Goal: Task Accomplishment & Management: Use online tool/utility

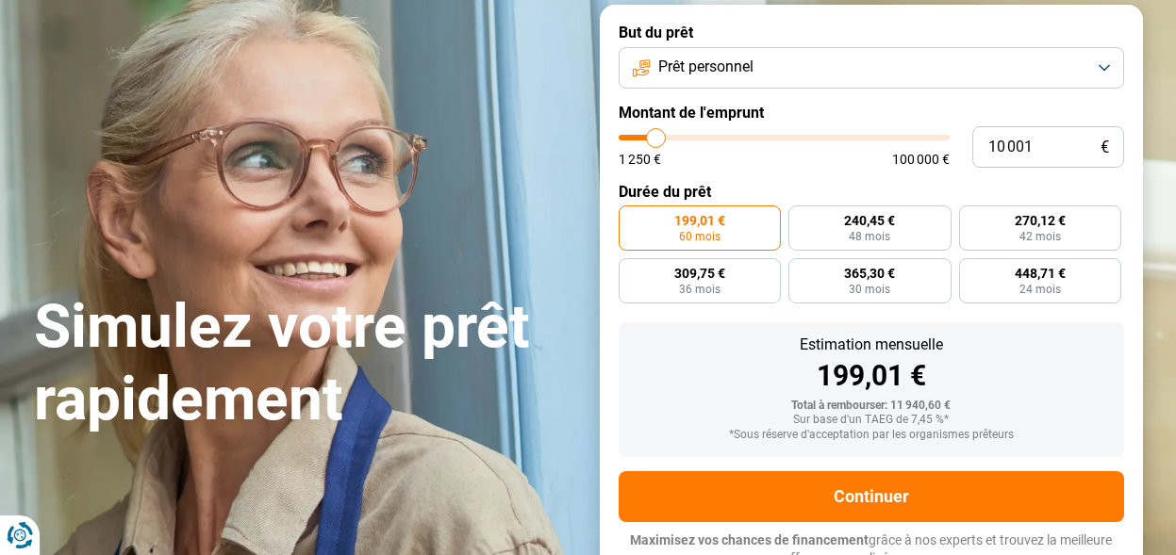
scroll to position [94, 0]
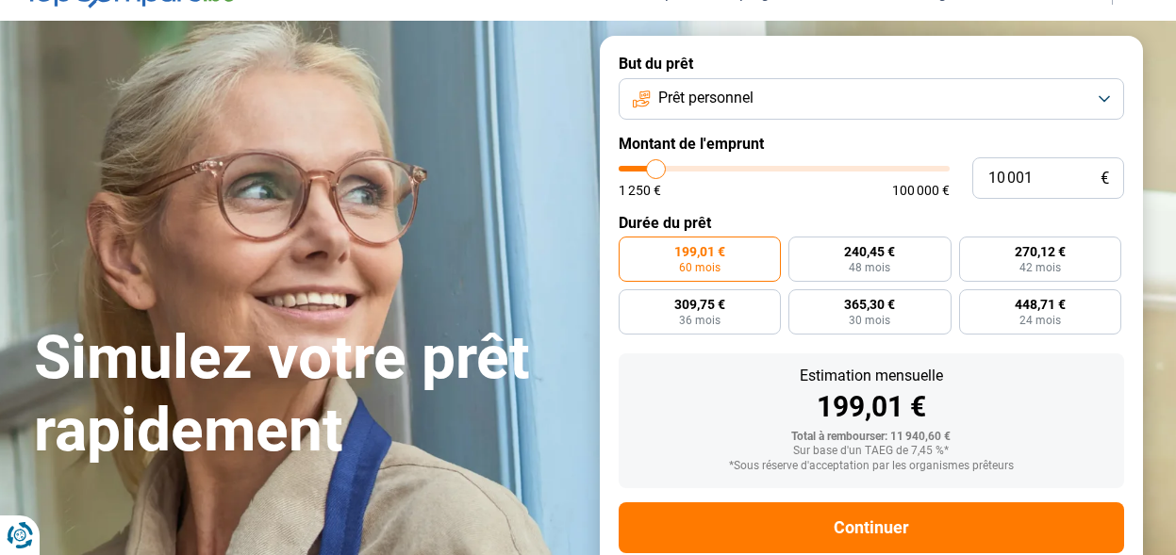
type input "10 500"
type input "10500"
type input "11 000"
type input "11000"
type input "11 250"
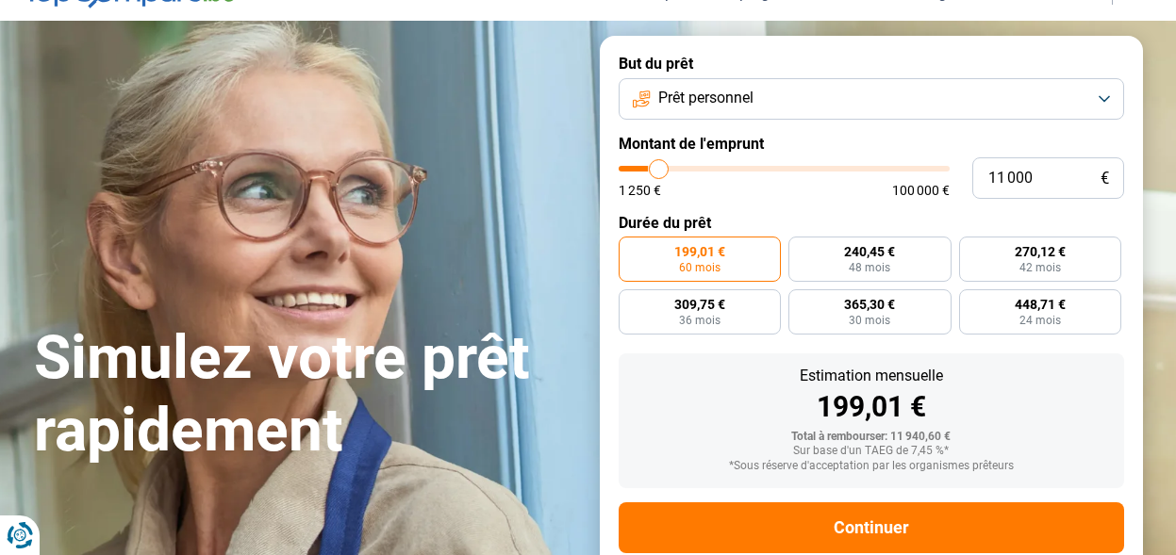
type input "11250"
type input "11 750"
type input "11750"
type input "12 000"
type input "12000"
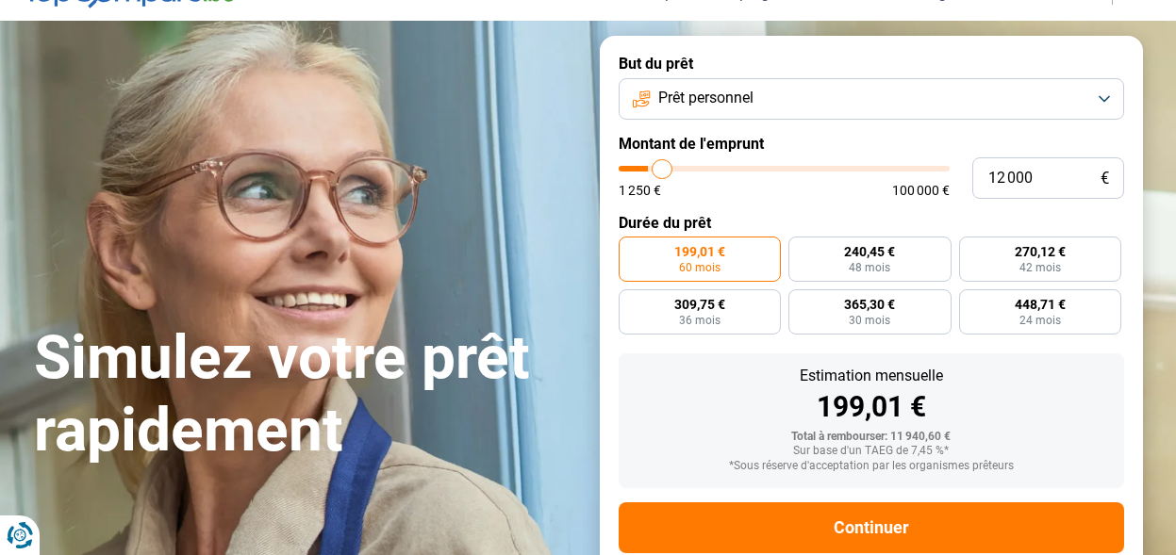
type input "12 500"
type input "12500"
type input "12 750"
type input "12750"
type input "13 250"
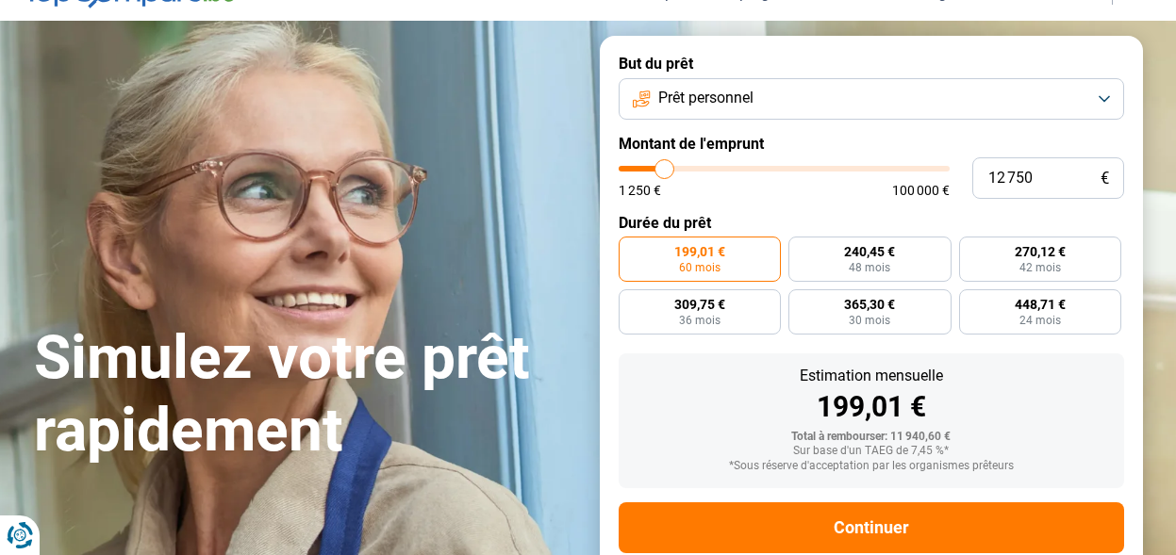
type input "13250"
type input "13 500"
type input "13500"
type input "14 000"
type input "14000"
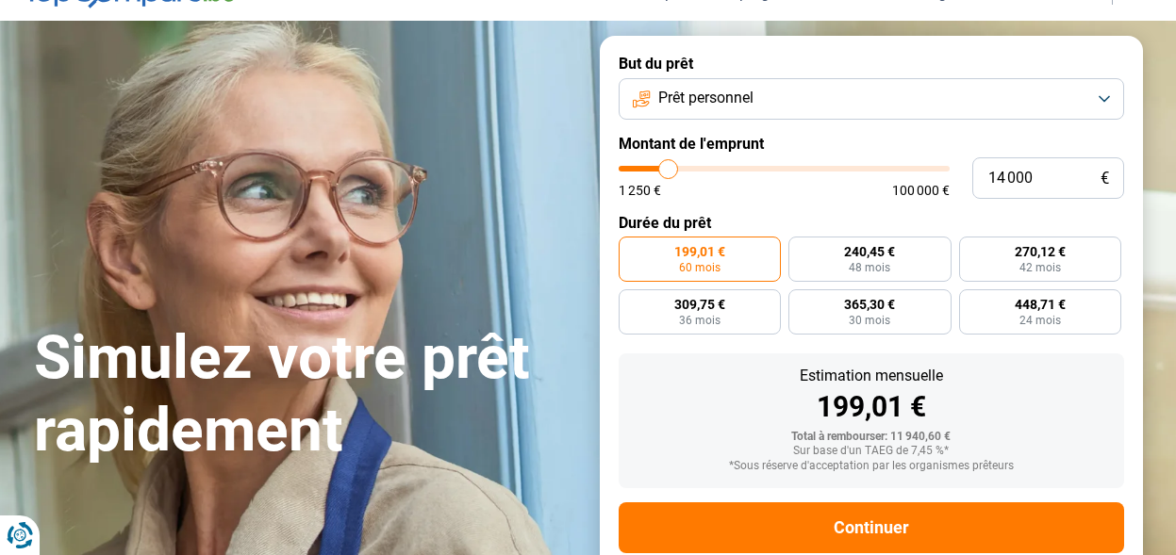
type input "14 500"
type input "14500"
type input "14 750"
type input "14750"
type input "15 000"
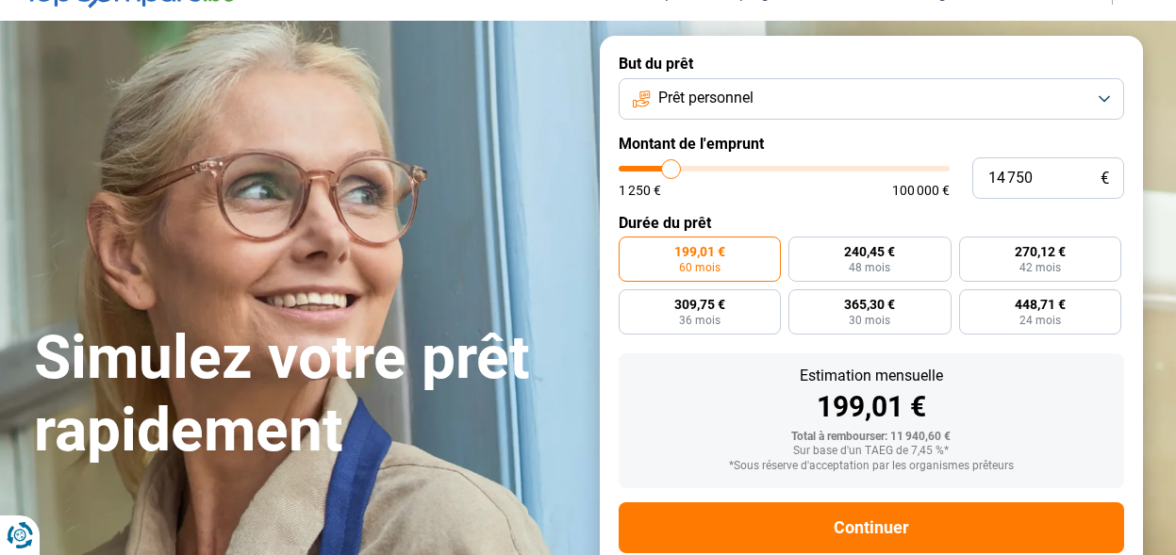
type input "15000"
type input "14 750"
type input "14750"
type input "13 500"
type input "13500"
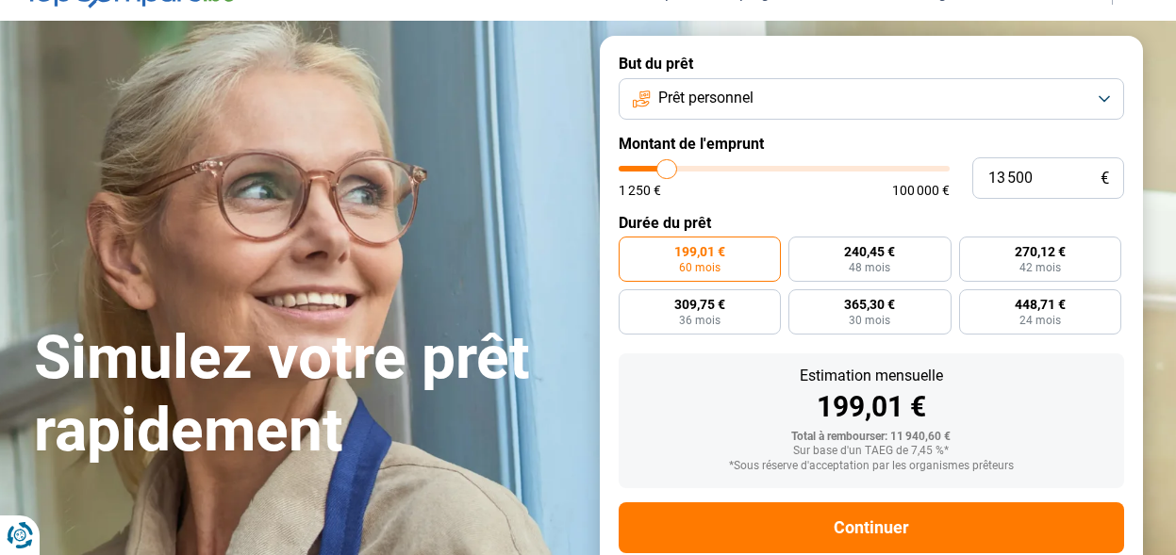
type input "11 750"
type input "11750"
type input "9 750"
type input "9750"
type input "8 250"
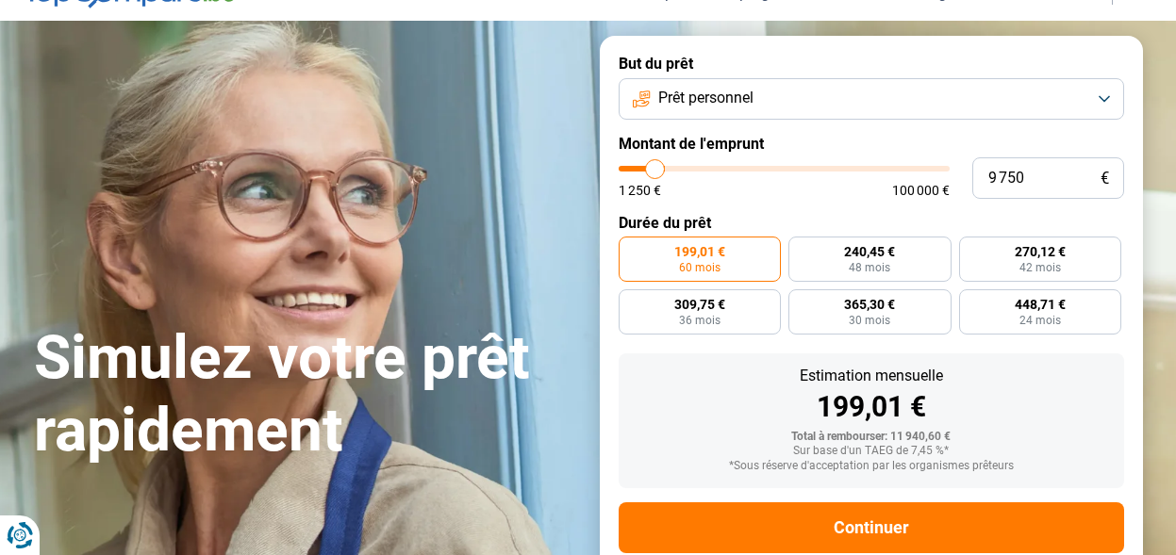
type input "8250"
type input "7 000"
type input "7000"
type input "5 500"
type input "5500"
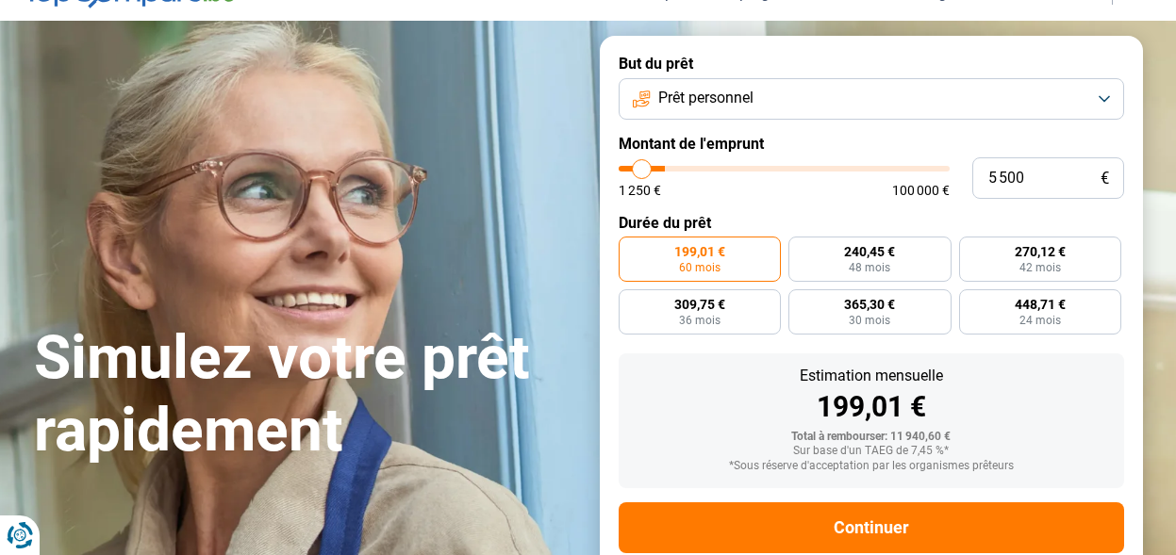
type input "5 250"
type input "5250"
type input "4 500"
type input "4500"
type input "4 000"
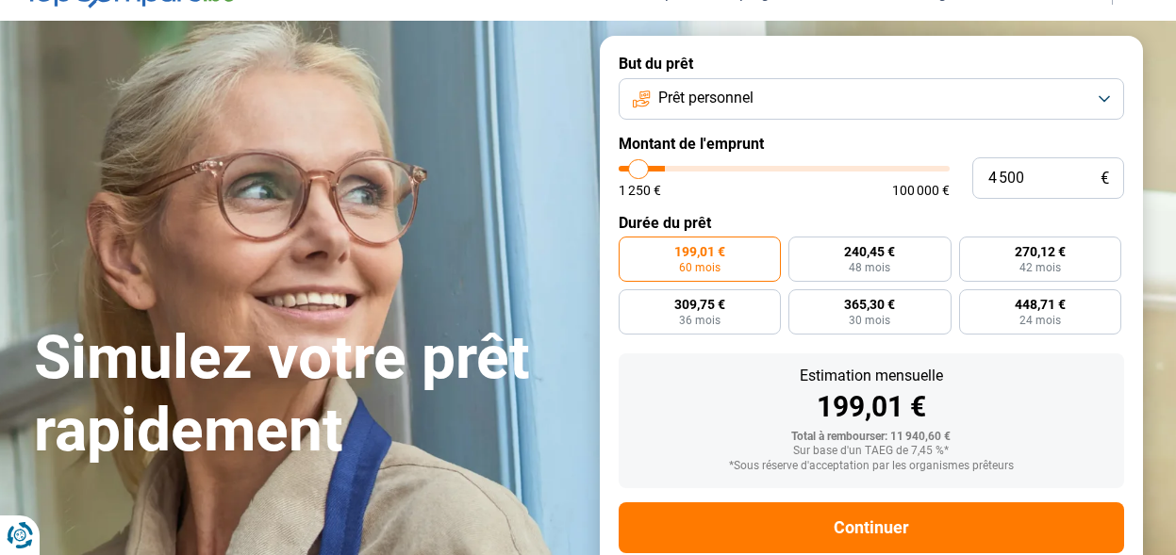
type input "4000"
type input "2 750"
type input "2750"
type input "2 000"
type input "2000"
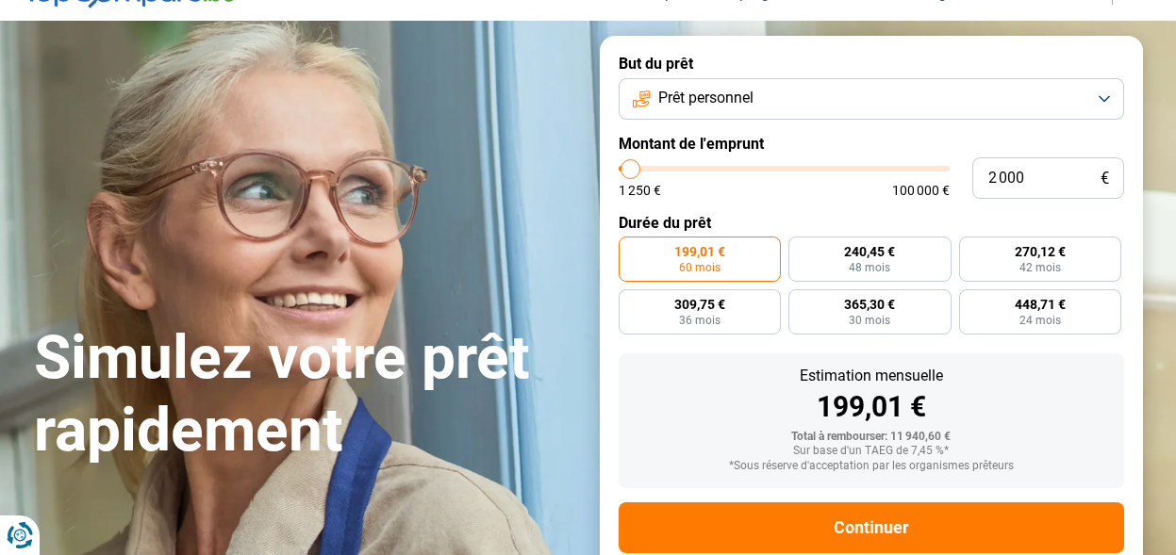
type input "1 250"
type input "1250"
type input "1 500"
type input "1500"
type input "2 250"
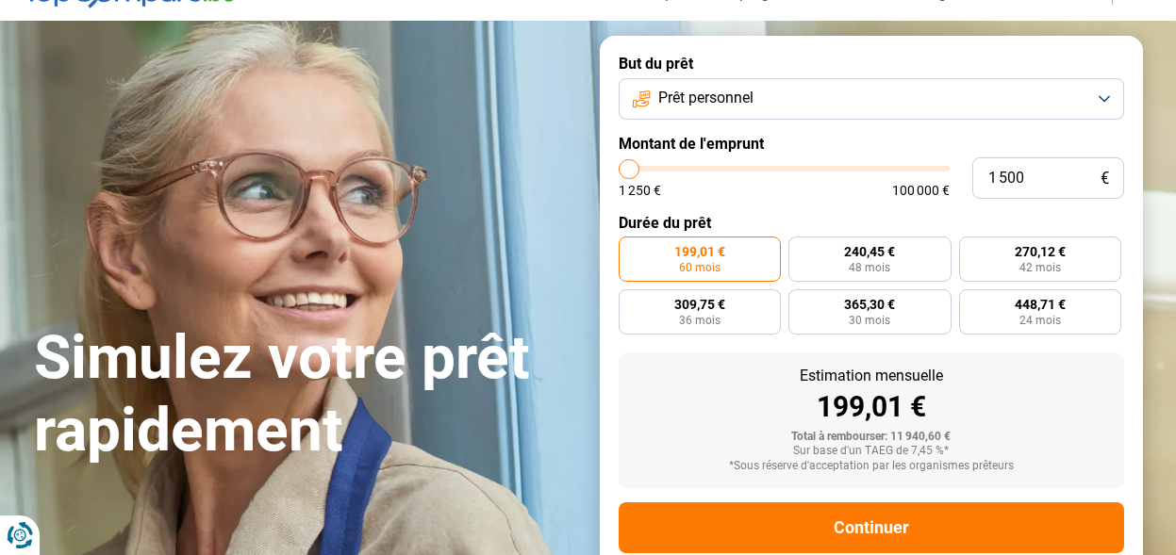
type input "2250"
type input "2 500"
type input "2500"
type input "3 000"
type input "3000"
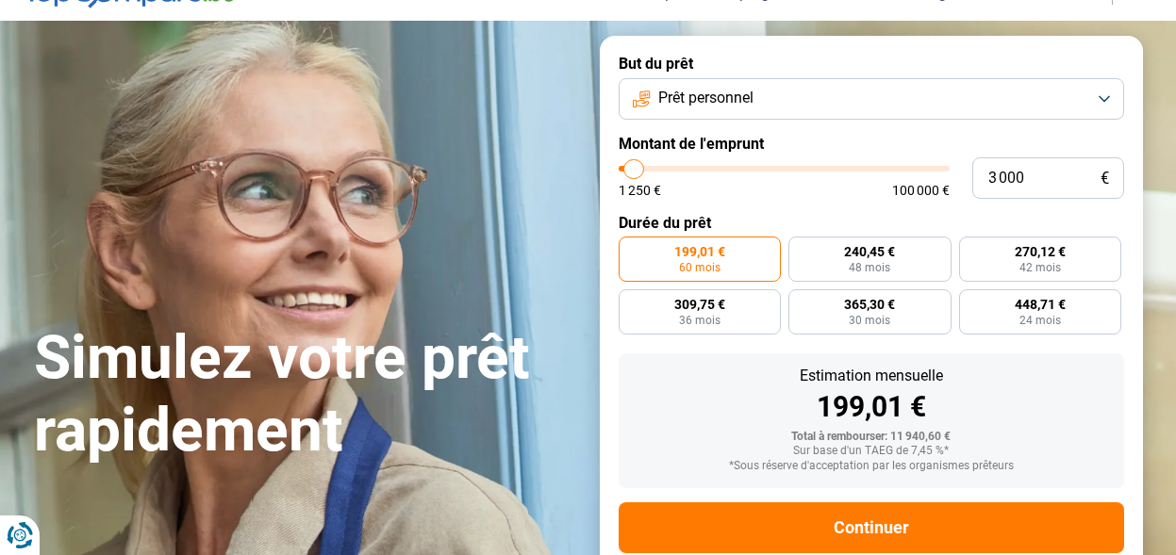
type input "3 500"
drag, startPoint x: 656, startPoint y: 168, endPoint x: 635, endPoint y: 172, distance: 21.1
type input "3500"
click at [635, 172] on input "range" at bounding box center [784, 169] width 331 height 6
radio input "true"
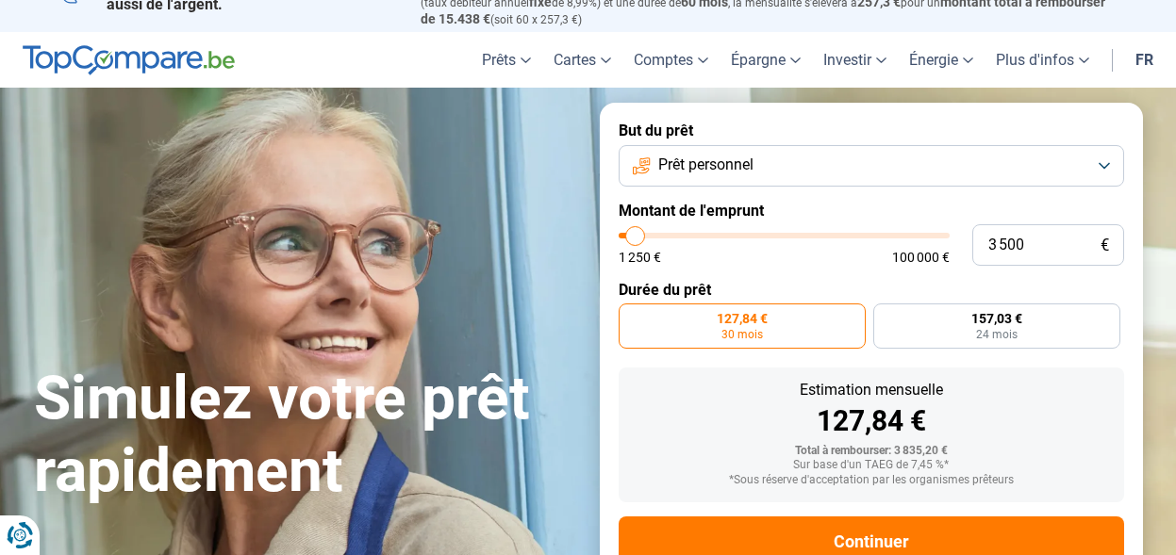
scroll to position [0, 0]
